Goal: Task Accomplishment & Management: Complete application form

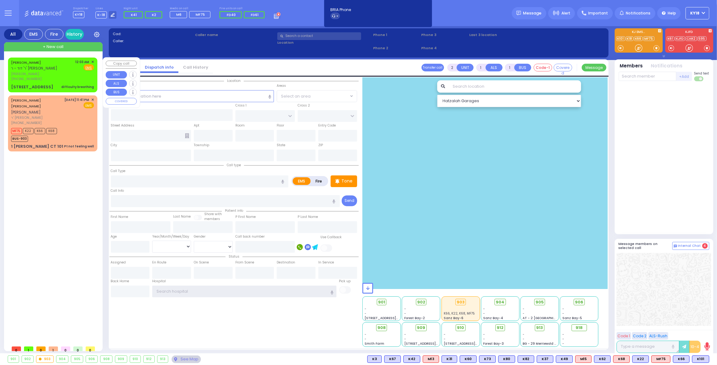
type input "ky18"
click at [71, 78] on div "[PHONE_NUMBER]" at bounding box center [42, 78] width 62 height 5
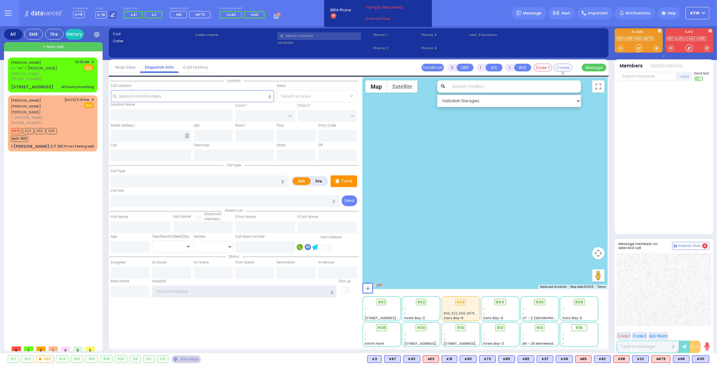
type input "ky18"
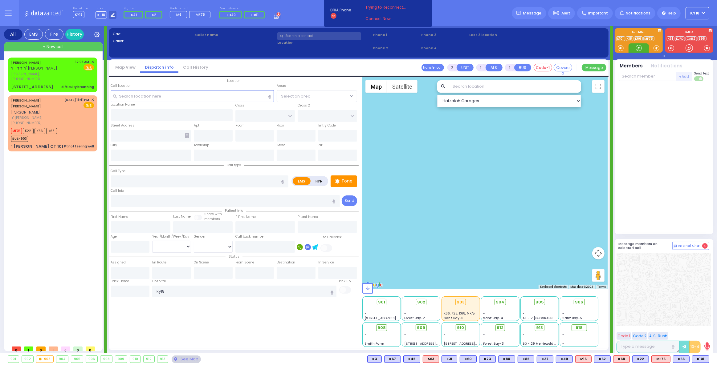
click at [640, 46] on div at bounding box center [638, 48] width 6 height 6
click at [640, 48] on div at bounding box center [638, 48] width 6 height 6
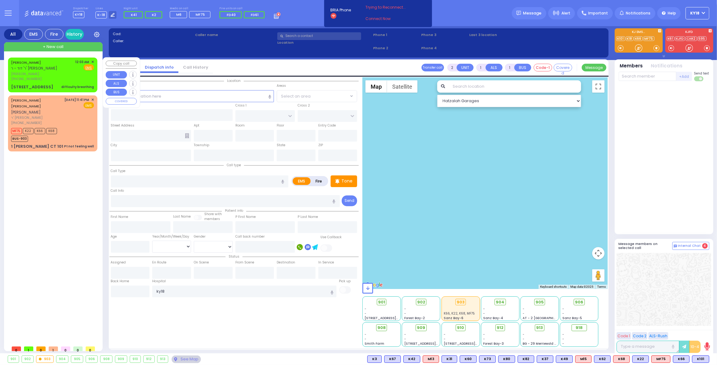
click at [71, 78] on div "[PHONE_NUMBER]" at bounding box center [42, 78] width 62 height 5
select select
type input "difficulty breathing"
radio input "true"
type input "ELYA"
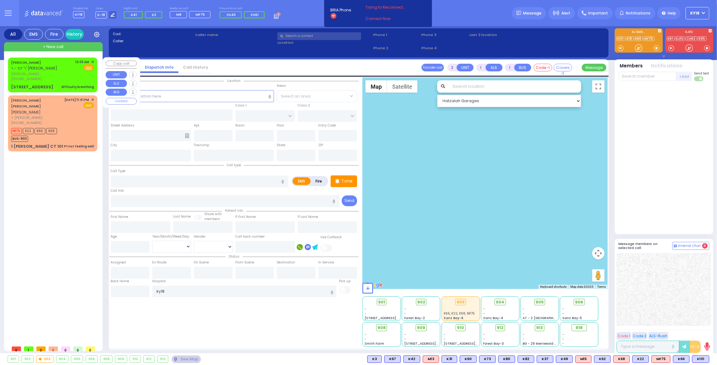
type input "WEINGARTEN"
type input "1"
select select "Year"
type input "00:03"
select select "Hatzalah Garages"
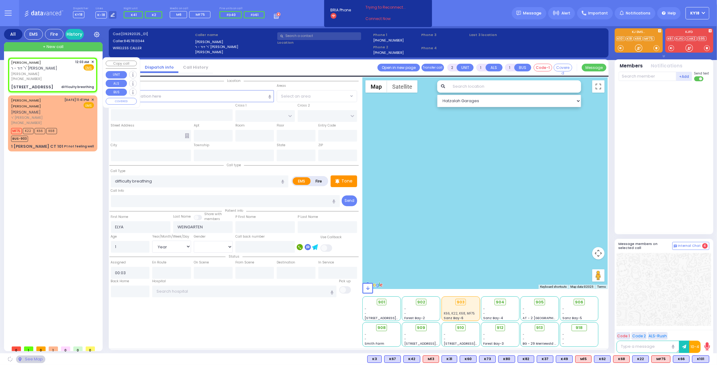
type input "BAKERTOWN RD"
type input "5 HAMASPIK WAY"
type input "202"
type input "Kiryas Joel"
type input "New York"
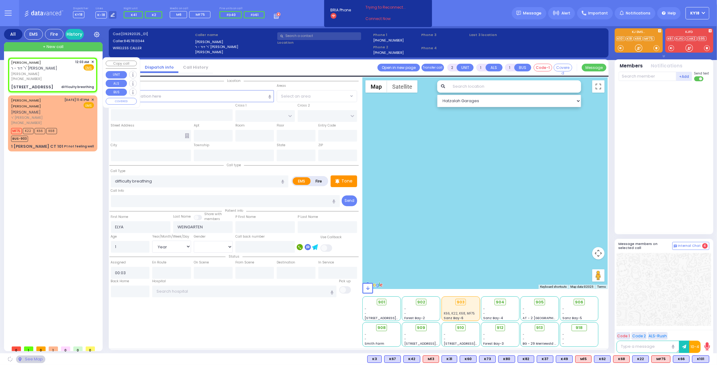
type input "10950"
select select "SECTION 4"
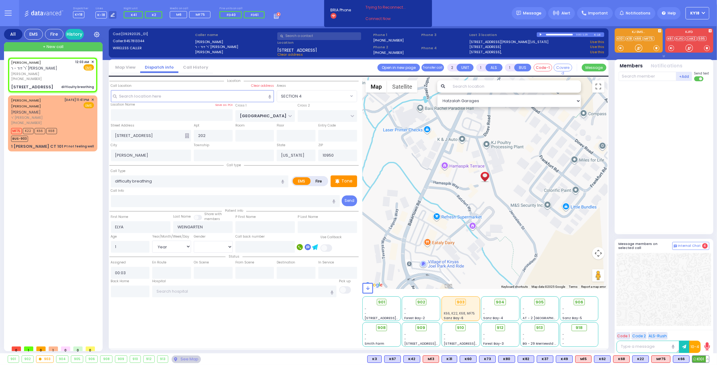
click at [697, 360] on span "K101" at bounding box center [700, 359] width 17 height 7
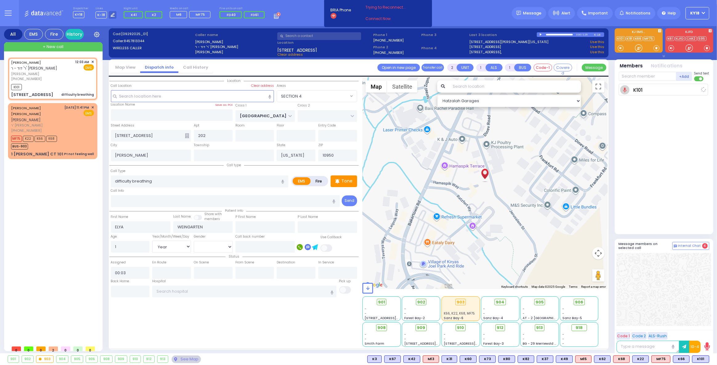
select select
radio input "true"
select select "Year"
type input "00:07"
select select "Hatzalah Garages"
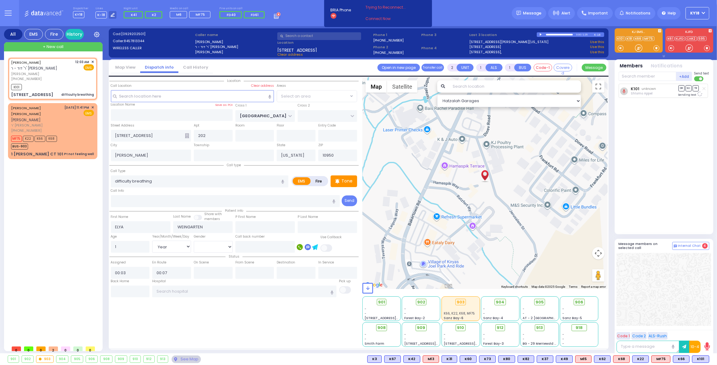
select select "SECTION 4"
click at [378, 18] on link "Connect Now" at bounding box center [389, 19] width 49 height 6
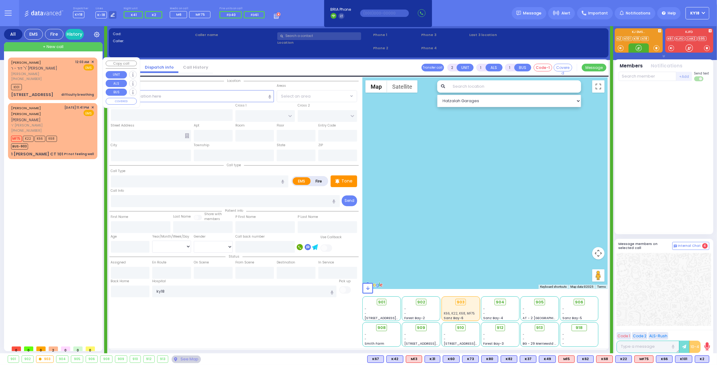
click at [59, 84] on div "K101" at bounding box center [52, 87] width 83 height 8
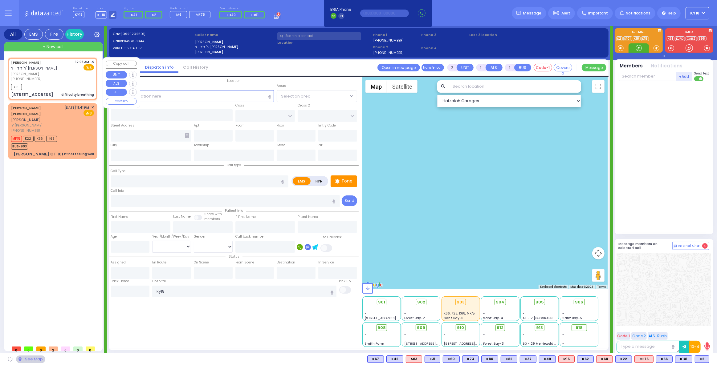
select select
type input "difficulty breathing"
radio input "true"
type input "ELYA"
type input "WEINGARTEN"
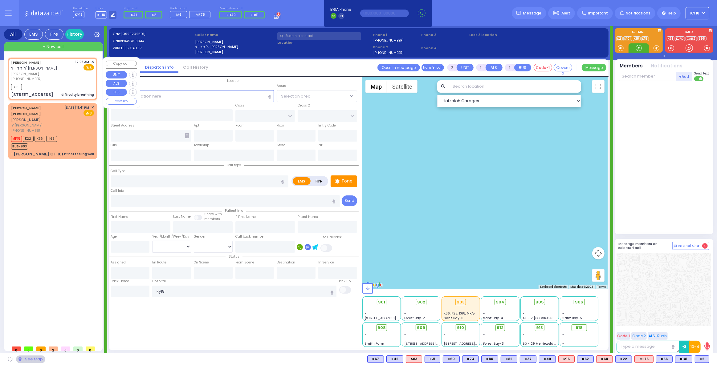
type input "1"
select select "Year"
type input "00:03"
type input "00:07"
select select "Hatzalah Garages"
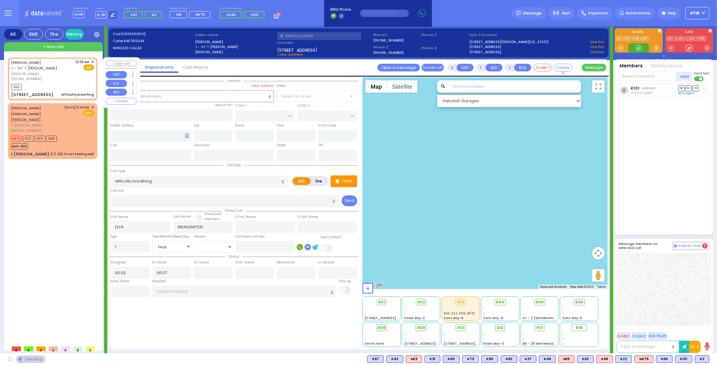
type input "BAKERTOWN RD"
type input "5 HAMASPIK WAY"
type input "202"
type input "Kiryas Joel"
type input "New York"
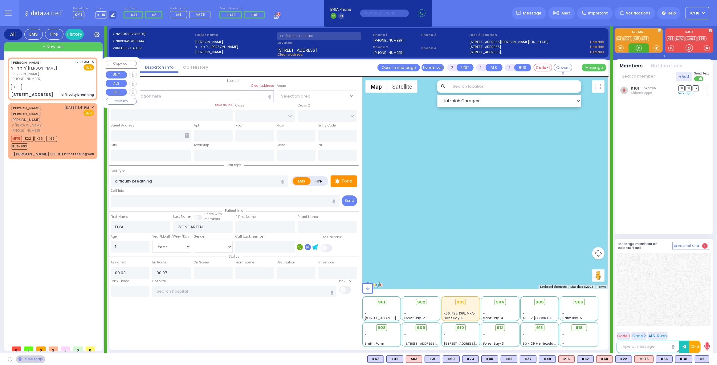
type input "10950"
select select "SECTION 4"
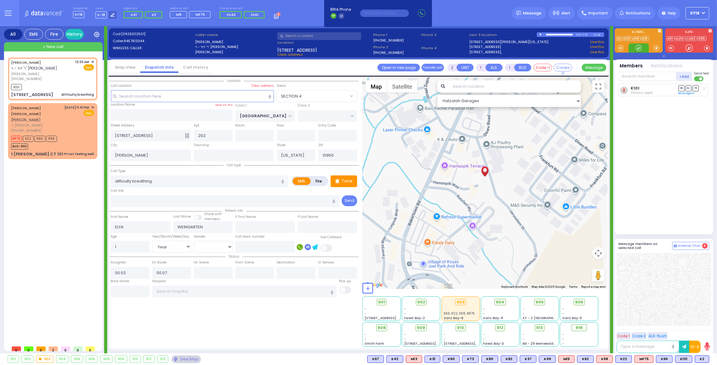
drag, startPoint x: 637, startPoint y: 49, endPoint x: 640, endPoint y: 60, distance: 11.1
click at [638, 49] on div at bounding box center [638, 48] width 6 height 6
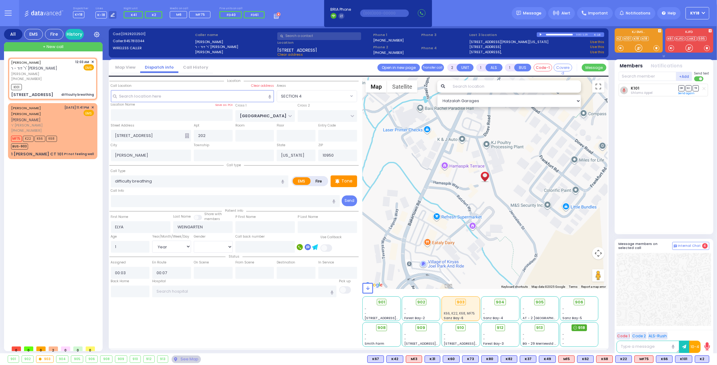
click at [577, 327] on div "918" at bounding box center [578, 328] width 15 height 7
select select
radio input "true"
select select "Year"
select select "Hatzalah Garages"
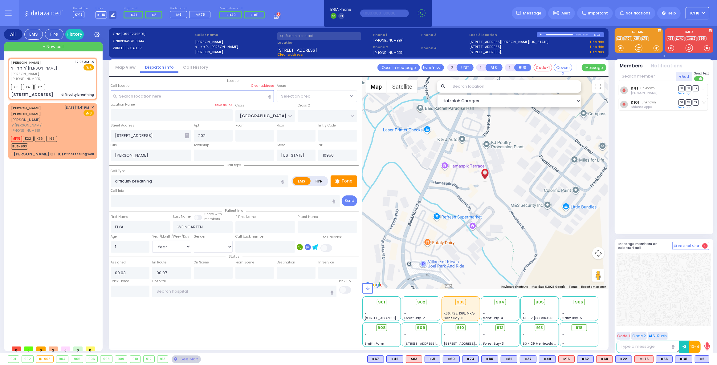
select select "SECTION 4"
select select
radio input "true"
select select "Year"
select select "Hatzalah Garages"
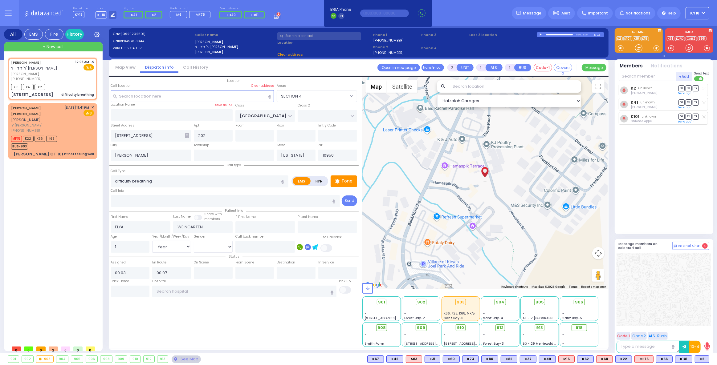
select select "SECTION 4"
click at [70, 135] on div "MF75 K22 K66 K68 BUS-903" at bounding box center [52, 141] width 83 height 15
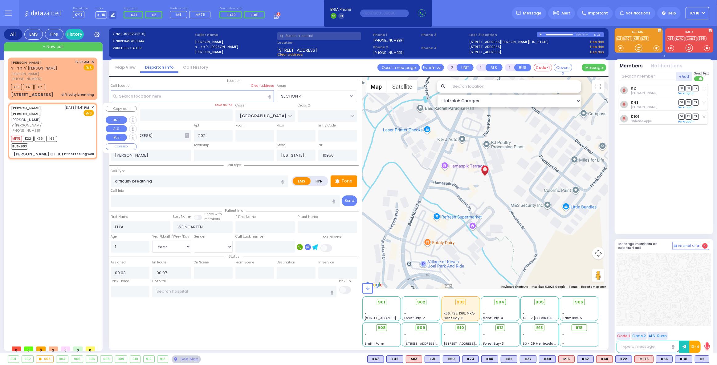
type input "1"
type input "0"
select select
type input "Pt not feeling well"
radio input "true"
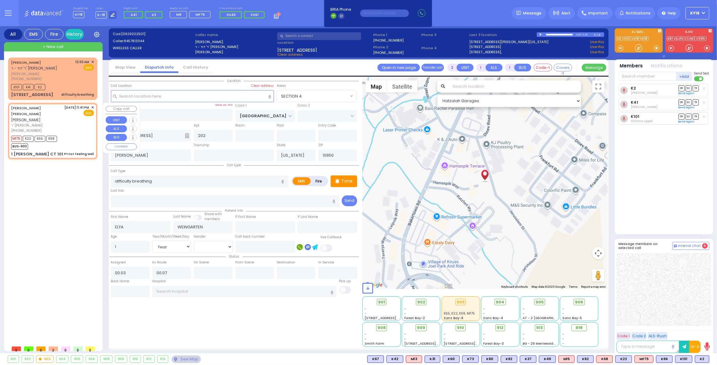
type input "MOSHE YIDA"
type input "POLLAK"
type input "18"
select select "Year"
select select "[DEMOGRAPHIC_DATA]"
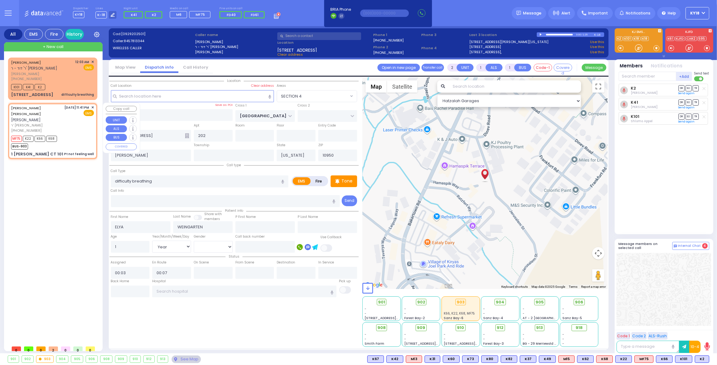
type input "23:41"
type input "23:43"
type input "ACRES RD"
type input "1 LEMBERG CT"
type input "101"
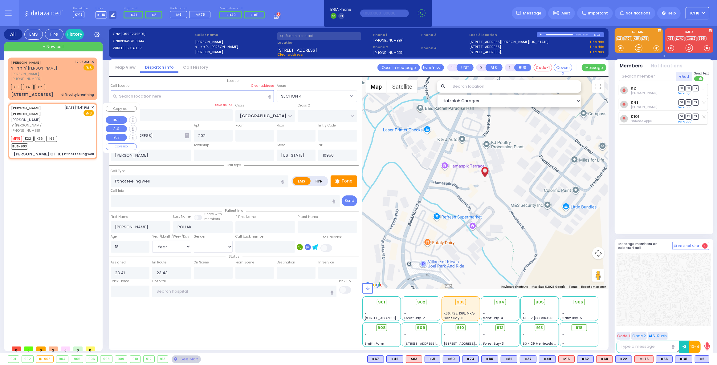
type input "Monroe"
select select "Hatzalah Garages"
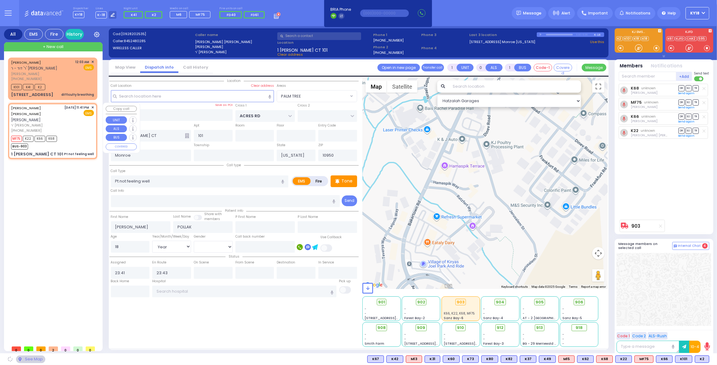
select select "PALM TREE"
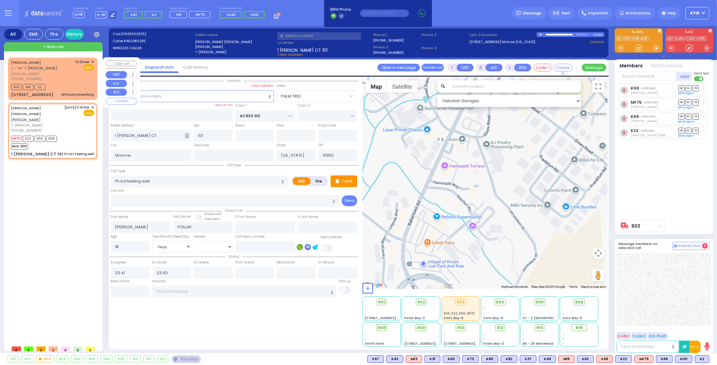
click at [79, 91] on div "ELYA WEINGARTEN ר' דוד - ר' ישראל לייב כהן אלי' וויינגארטן (845) 781-3344 12:03…" at bounding box center [52, 79] width 87 height 40
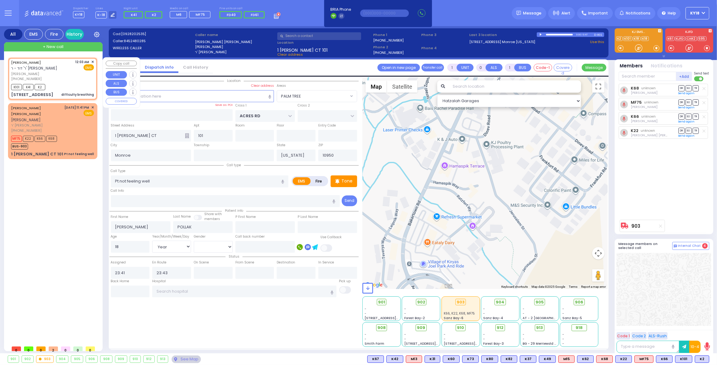
type input "2"
type input "1"
select select
type input "difficulty breathing"
radio input "true"
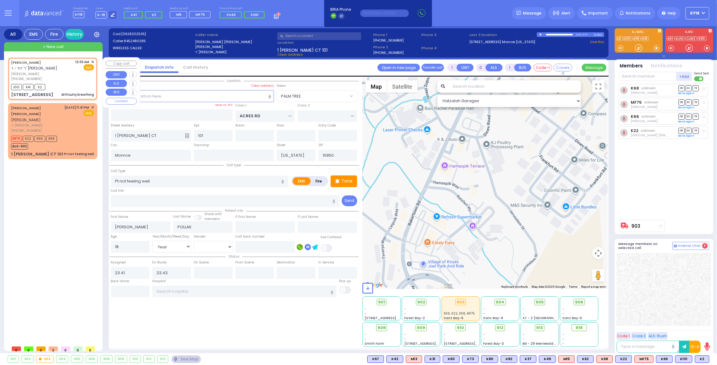
type input "ELYA"
type input "WEINGARTEN"
type input "1"
select select "Year"
select select
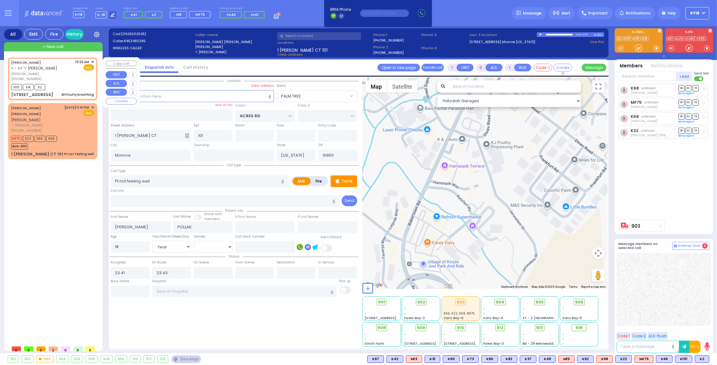
type input "00:03"
type input "00:07"
select select "Hatzalah Garages"
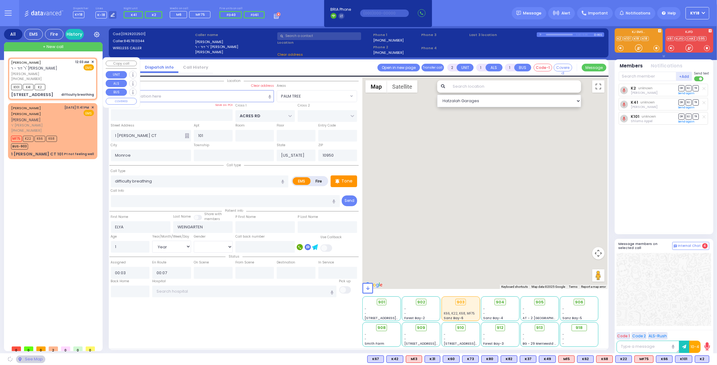
type input "BAKERTOWN RD"
type input "5 HAMASPIK WAY"
type input "202"
type input "Kiryas Joel"
select select "SECTION 4"
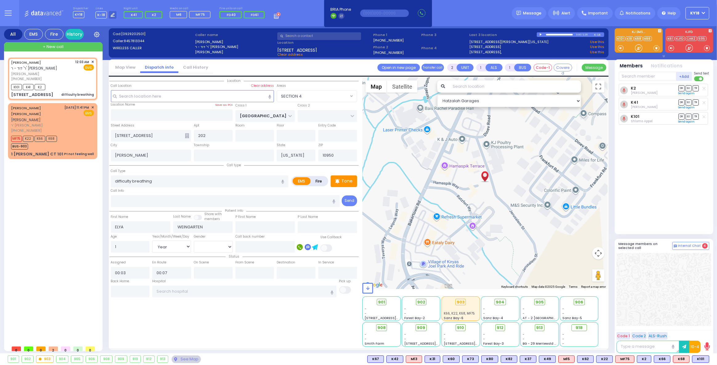
select select
radio input "true"
select select "Year"
select select "SECTION 4"
select select "Hatzalah Garages"
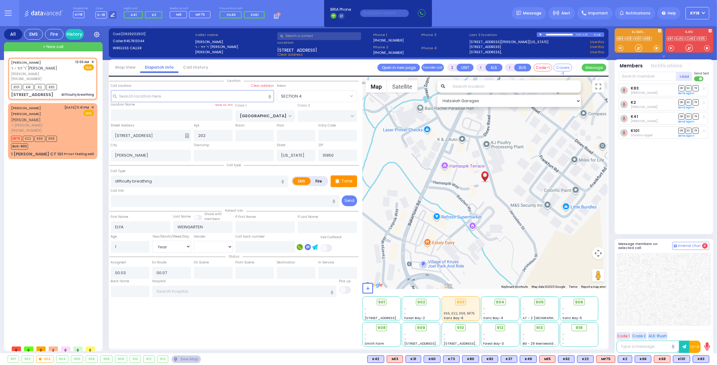
select select
radio input "true"
select select "Year"
select select "SECTION 4"
select select "Hatzalah Garages"
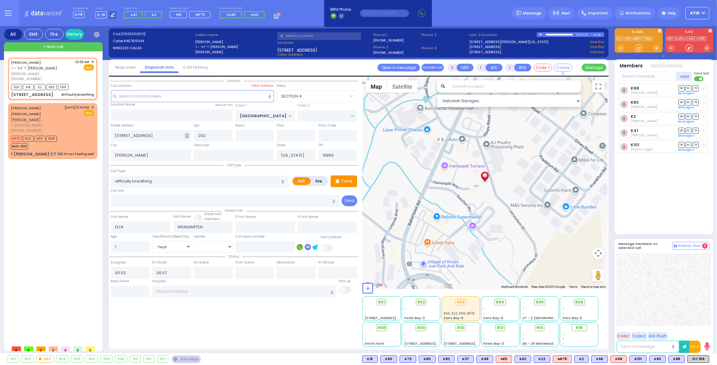
select select
radio input "true"
select select "Year"
select select "SECTION 4"
select select "Hatzalah Garages"
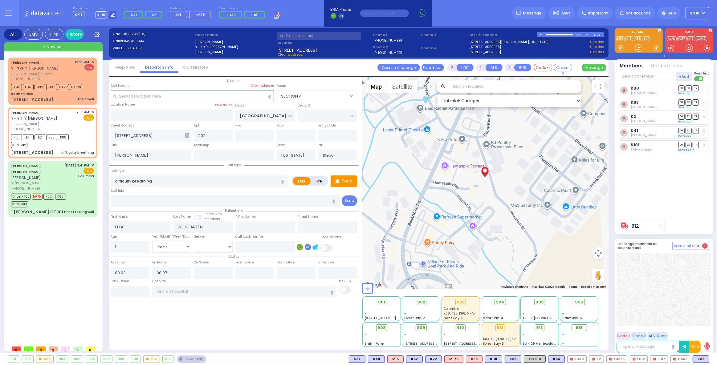
select select
radio input "true"
select select "Year"
type input "Orange Regional Medical Center"
radio input "true"
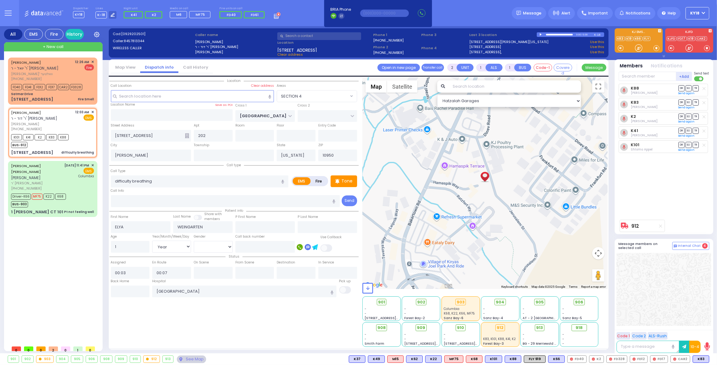
select select "Year"
radio input "true"
select select "Year"
type input "00:37"
radio input "true"
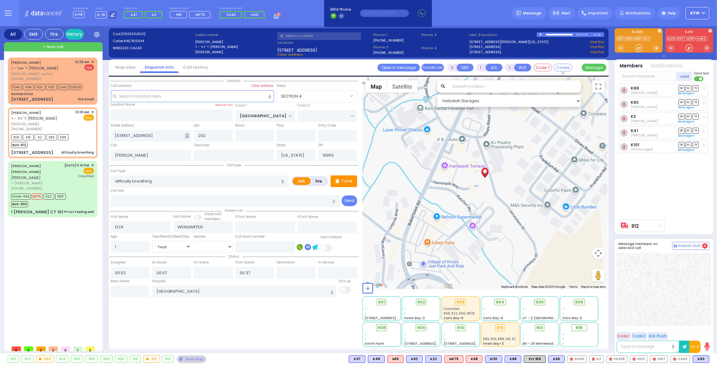
select select "Year"
radio input "true"
select select "Year"
